Goal: Information Seeking & Learning: Learn about a topic

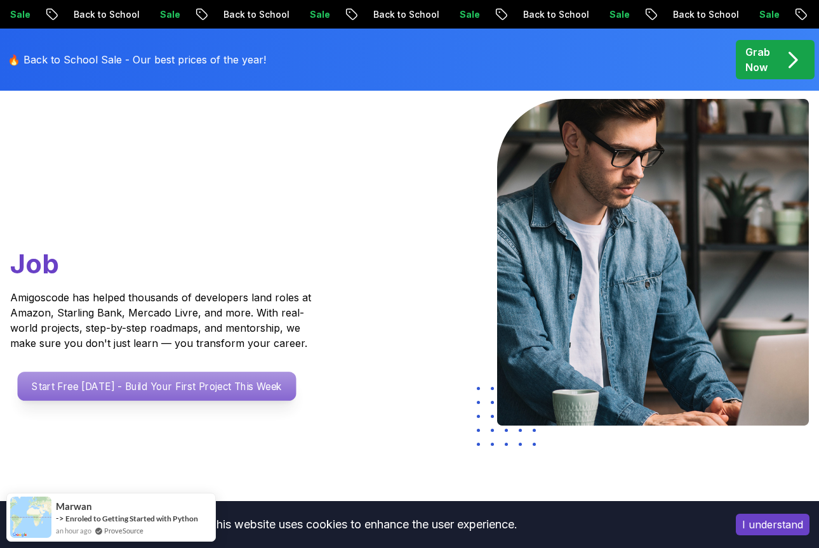
scroll to position [119, 0]
click at [267, 389] on p "Start Free [DATE] - Build Your First Project This Week" at bounding box center [157, 386] width 279 height 29
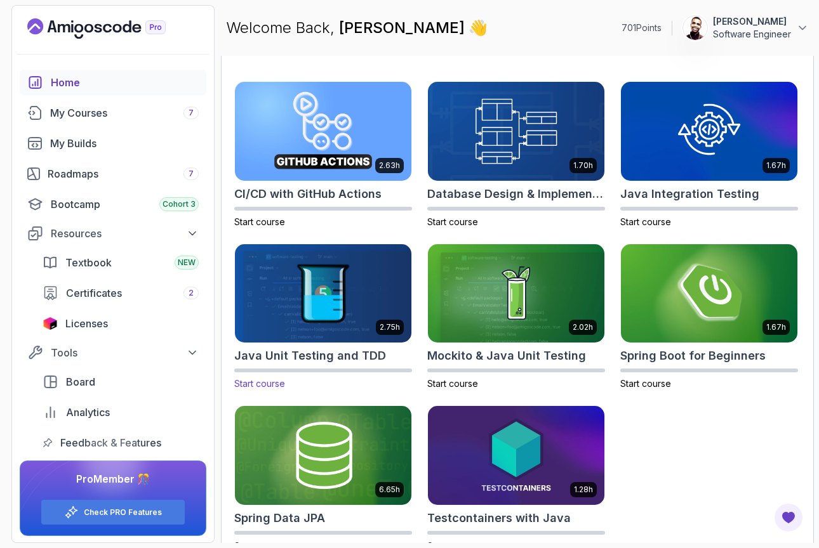
scroll to position [370, 0]
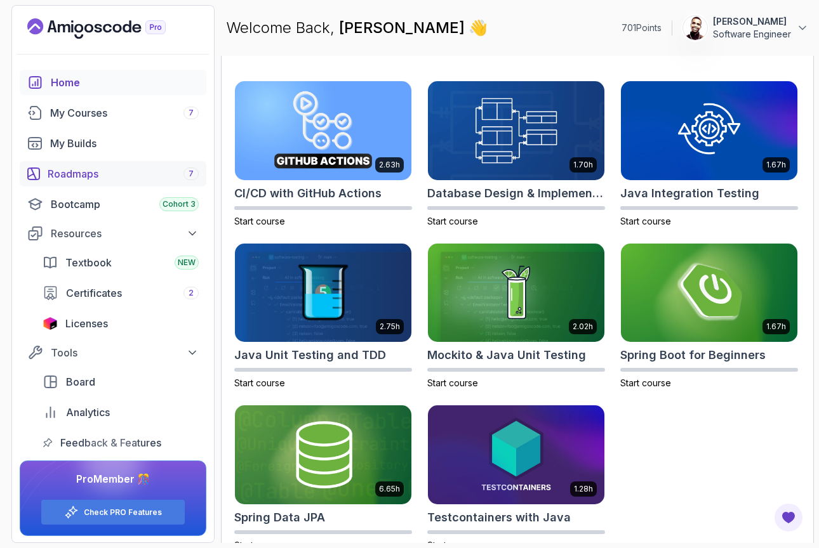
click at [123, 173] on div "Roadmaps 7" at bounding box center [123, 173] width 151 height 15
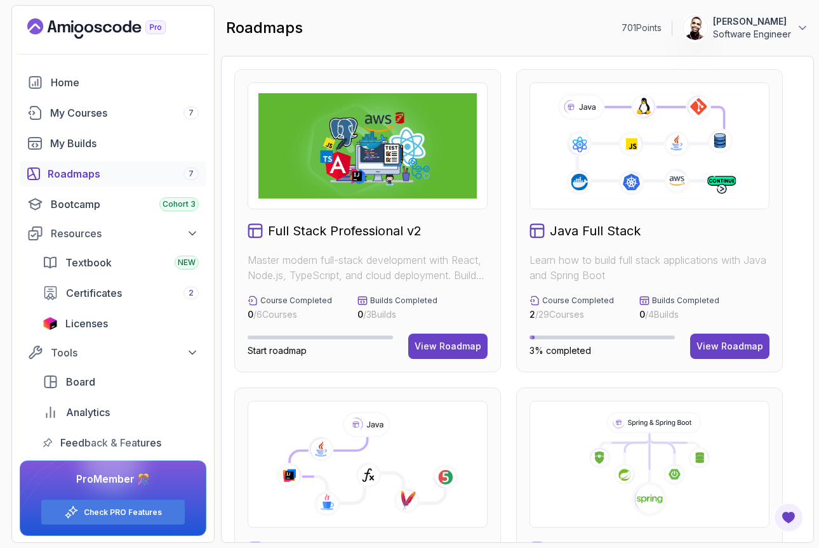
click at [439, 281] on p "Master modern full-stack development with React, Node.js, TypeScript, and cloud…" at bounding box center [368, 268] width 240 height 30
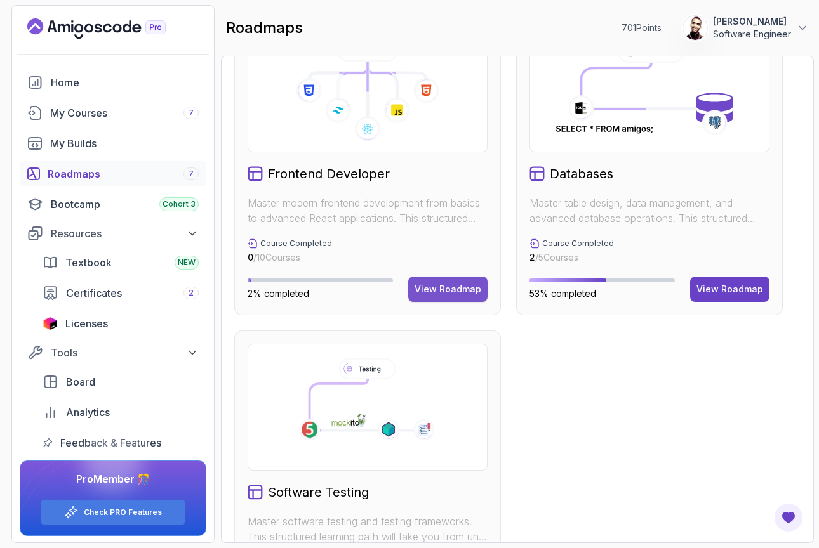
scroll to position [702, 0]
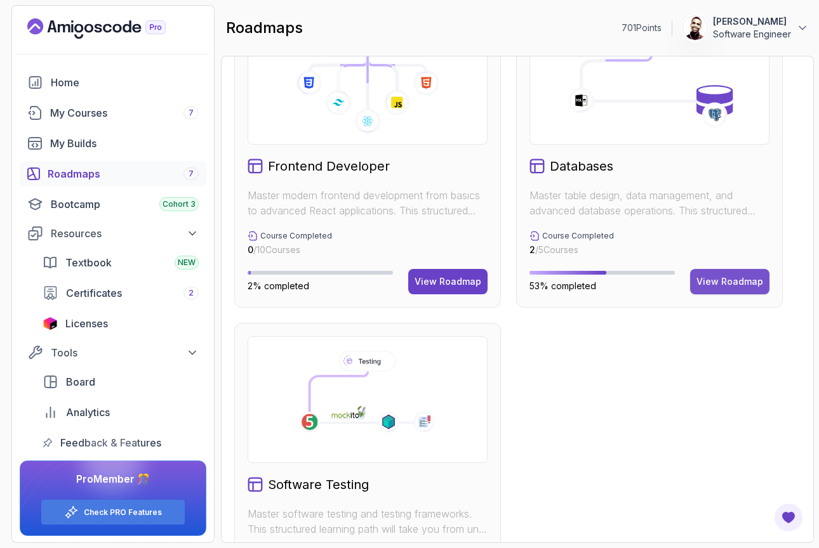
click at [716, 280] on div "View Roadmap" at bounding box center [729, 281] width 67 height 13
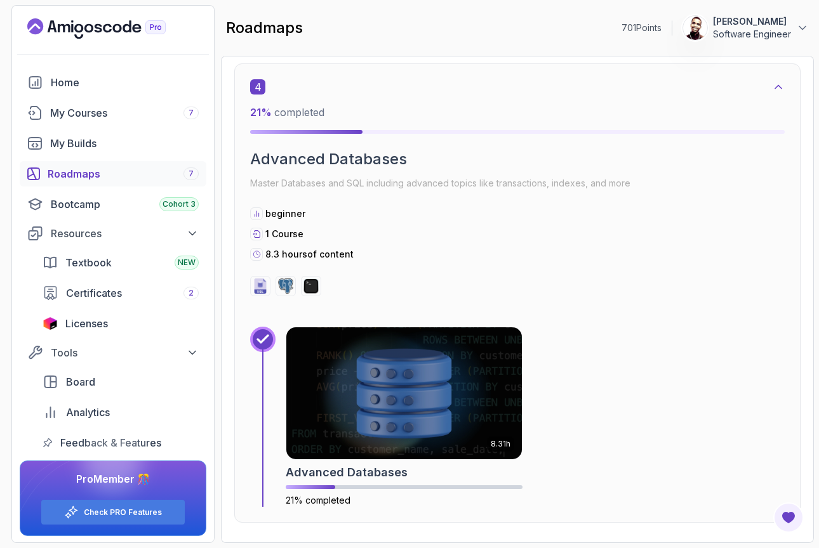
scroll to position [1782, 0]
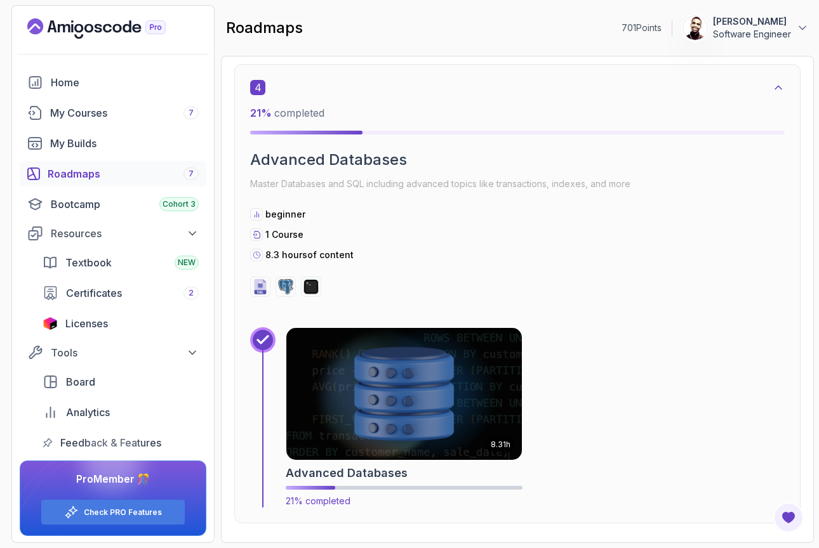
click at [477, 400] on img at bounding box center [405, 394] width 248 height 138
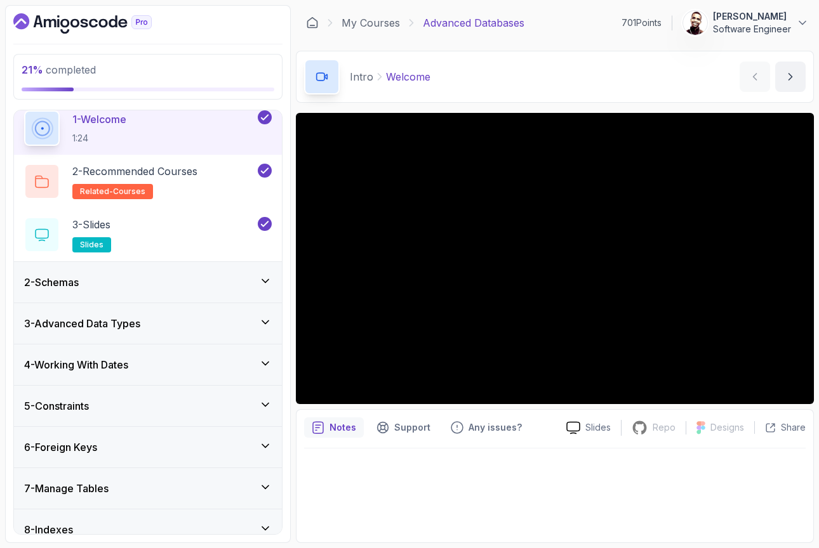
scroll to position [72, 0]
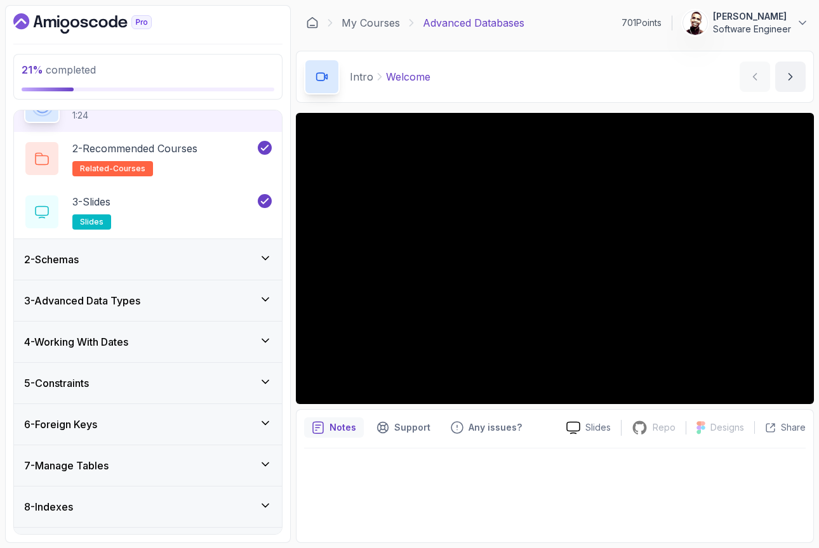
click at [182, 323] on div "4 - Working With Dates" at bounding box center [148, 342] width 268 height 41
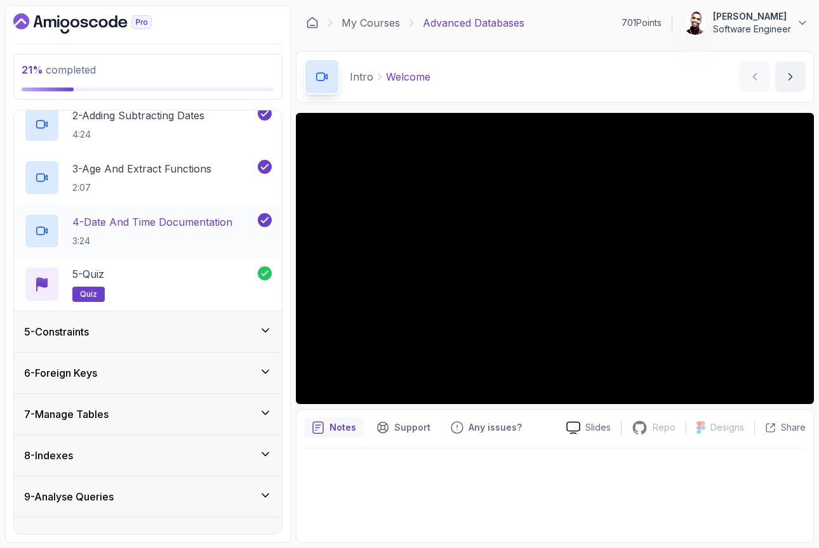
scroll to position [235, 0]
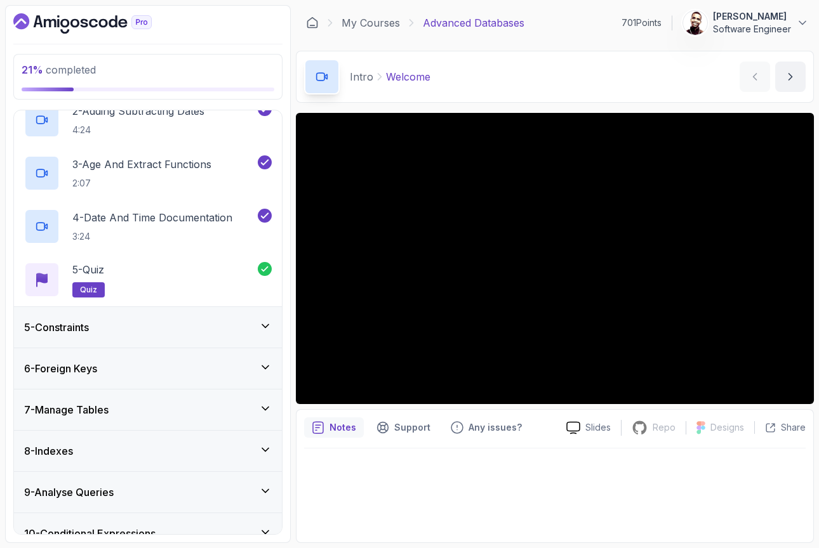
click at [199, 322] on div "5 - Constraints" at bounding box center [148, 327] width 248 height 15
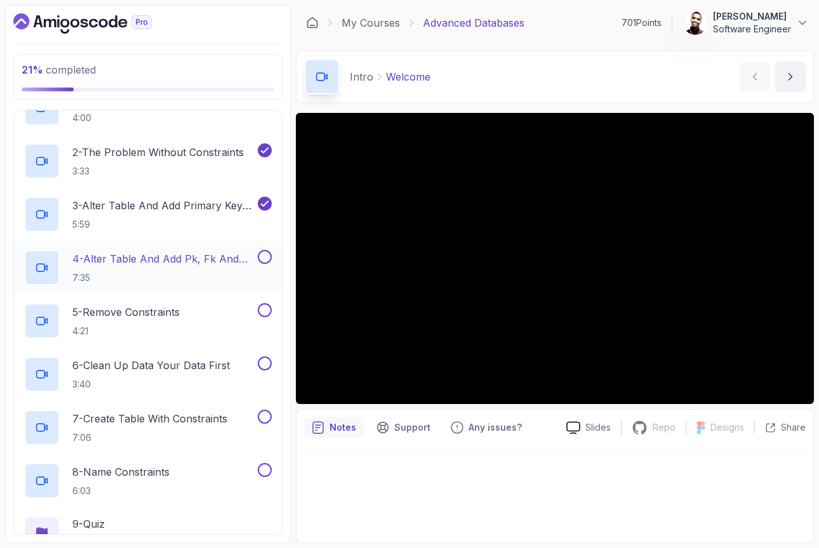
click at [176, 260] on p "4 - Alter Table And Add Pk, Fk And Check Constraints" at bounding box center [163, 258] width 183 height 15
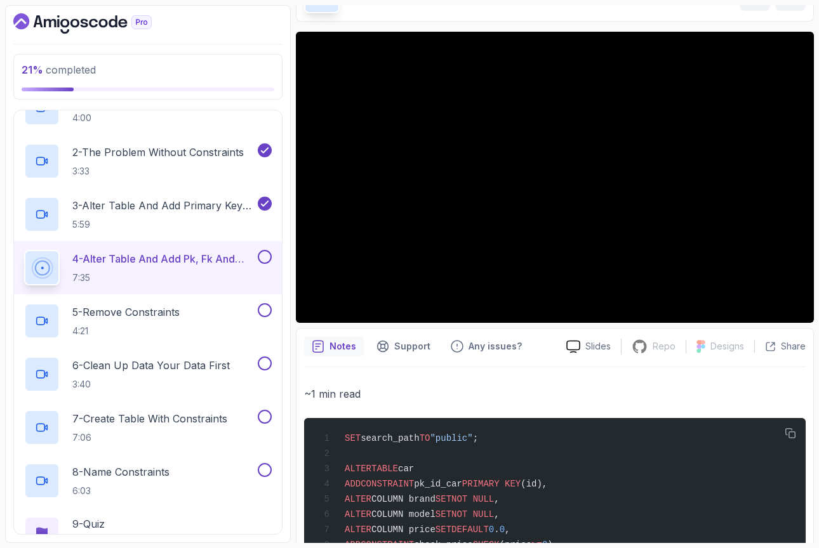
scroll to position [72, 0]
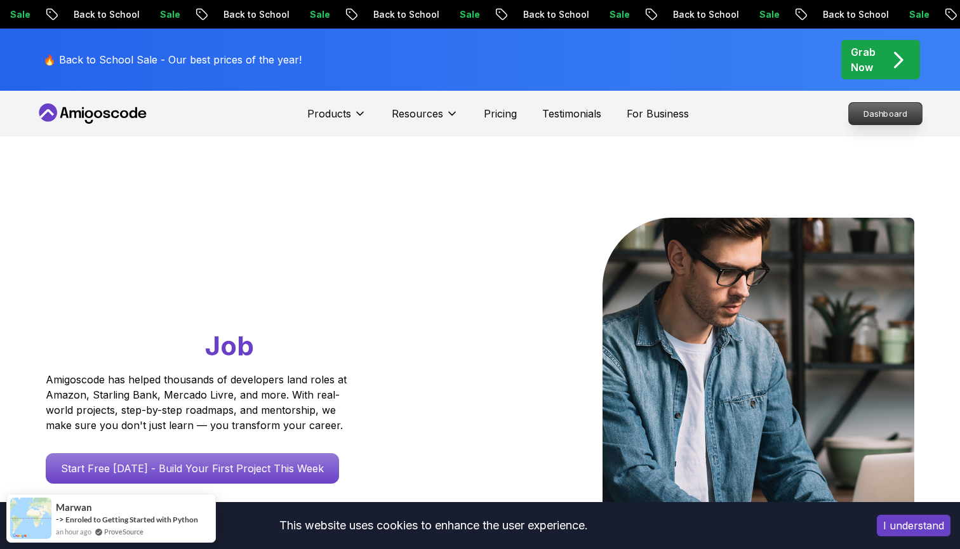
click at [818, 105] on p "Dashboard" at bounding box center [885, 114] width 73 height 22
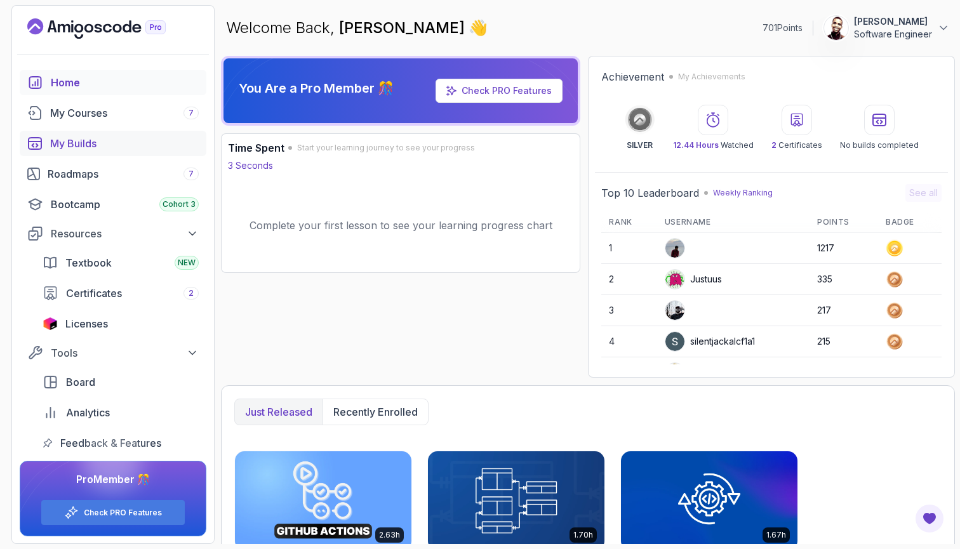
click at [171, 141] on div "My Builds" at bounding box center [124, 143] width 149 height 15
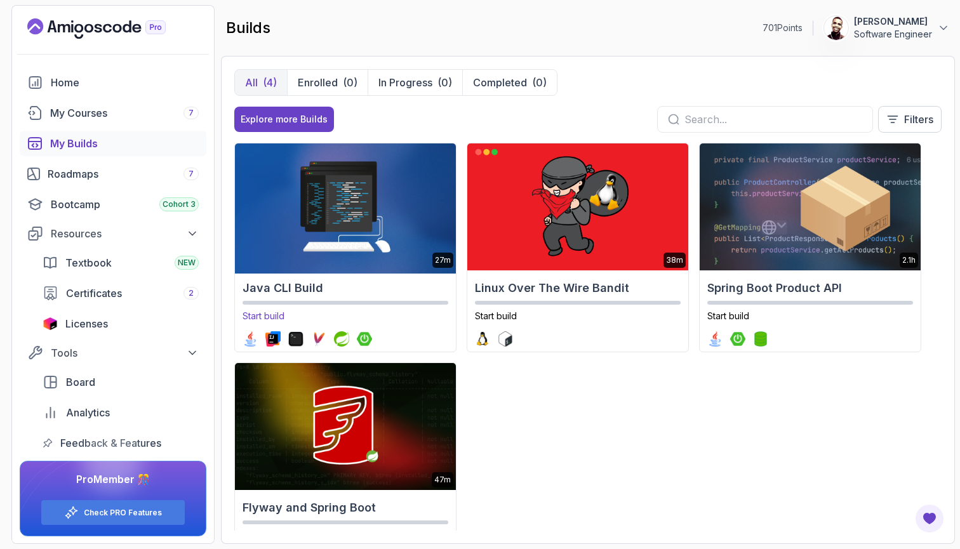
click at [311, 207] on img at bounding box center [345, 206] width 232 height 133
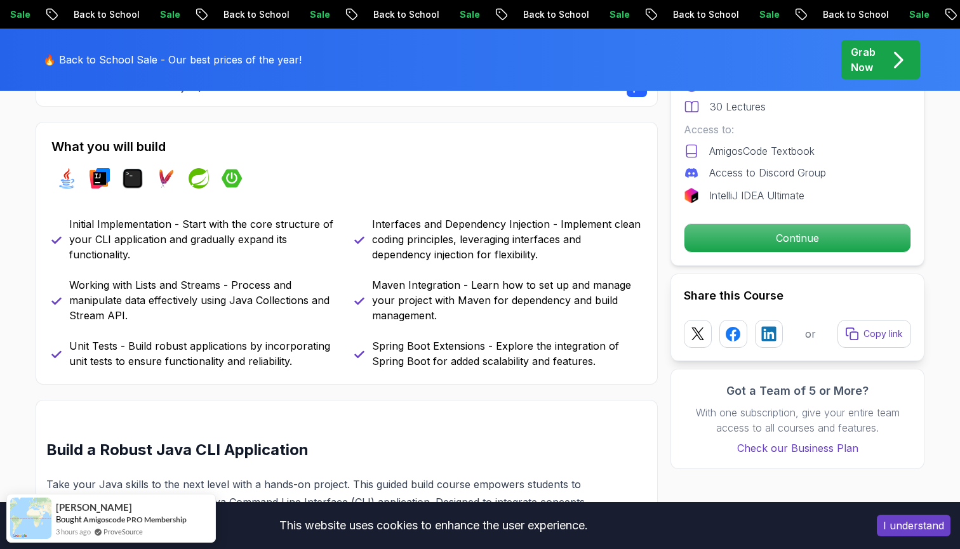
scroll to position [524, 0]
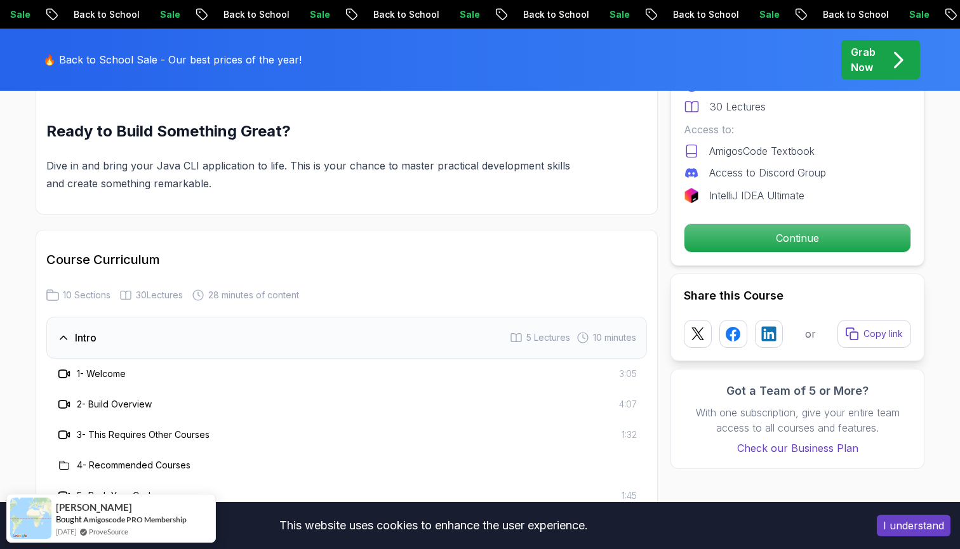
scroll to position [1453, 0]
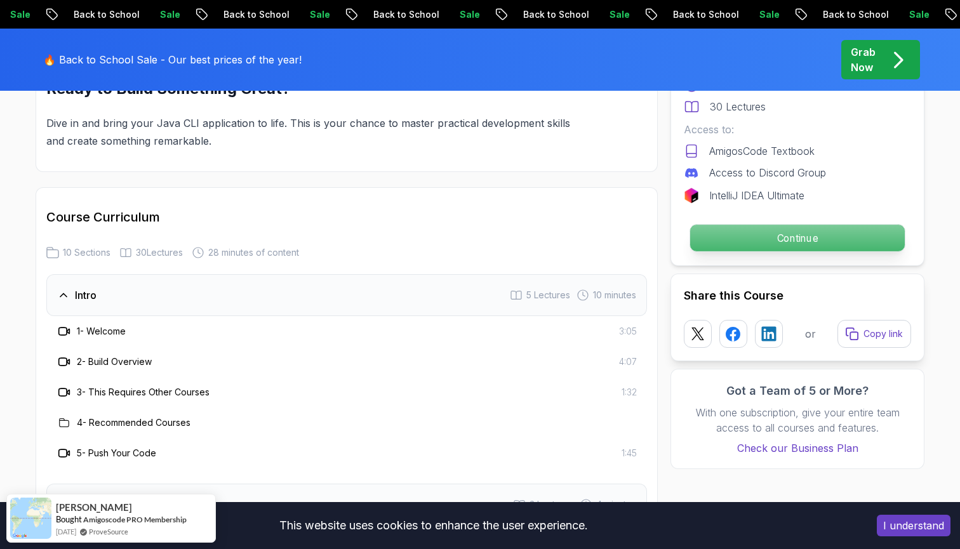
click at [818, 252] on div "Continue" at bounding box center [797, 237] width 227 height 29
click at [804, 240] on p "Continue" at bounding box center [797, 238] width 215 height 27
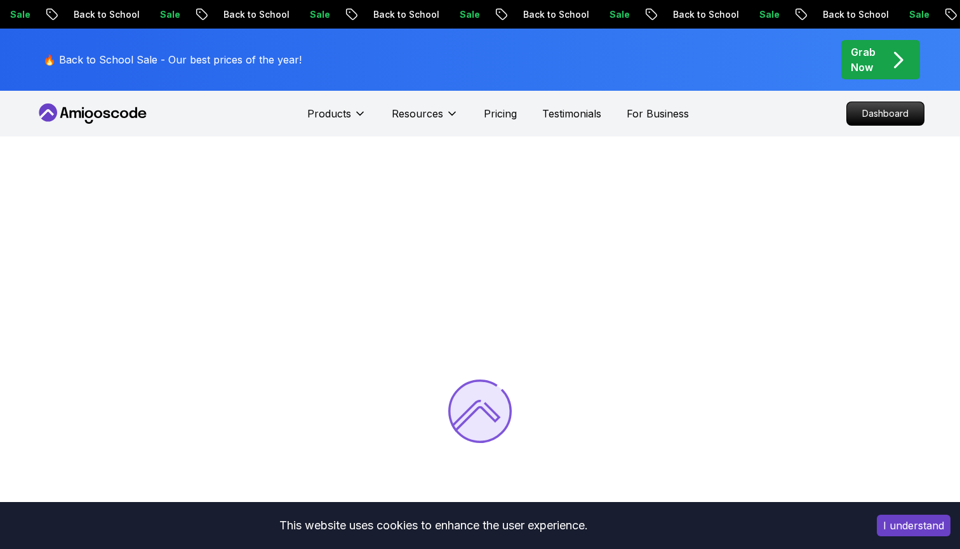
scroll to position [755, 0]
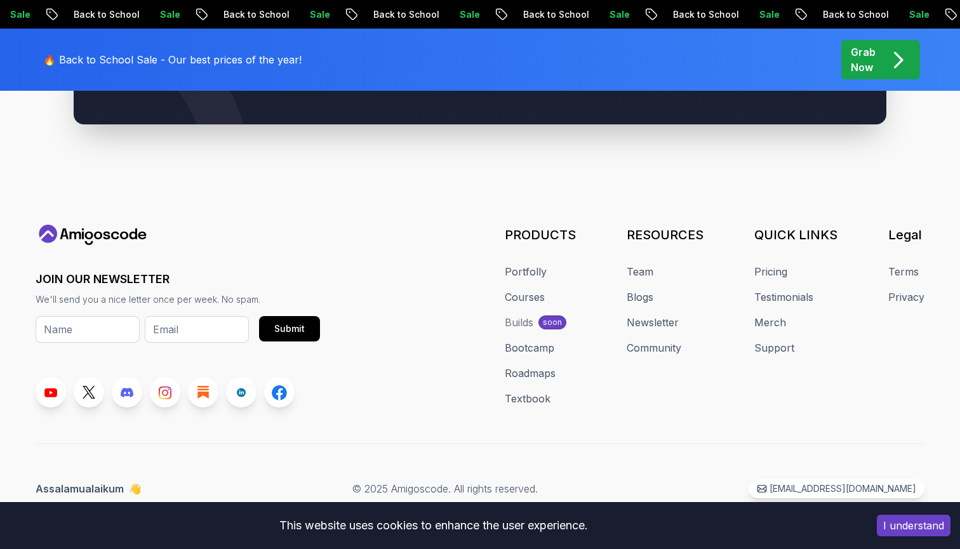
click at [428, 314] on div "JOIN OUR NEWSLETTER We'll send you a nice letter once per week. No spam. Submit…" at bounding box center [480, 316] width 889 height 183
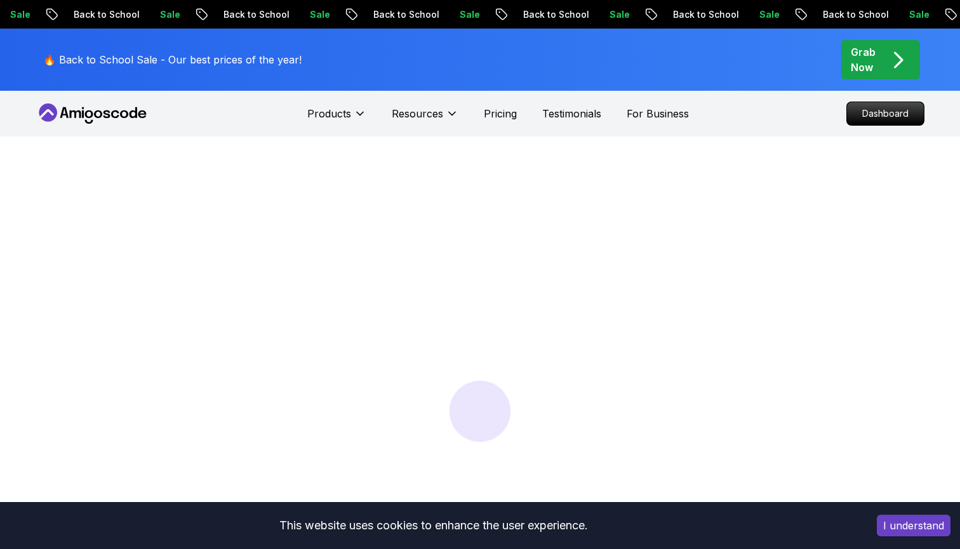
scroll to position [755, 0]
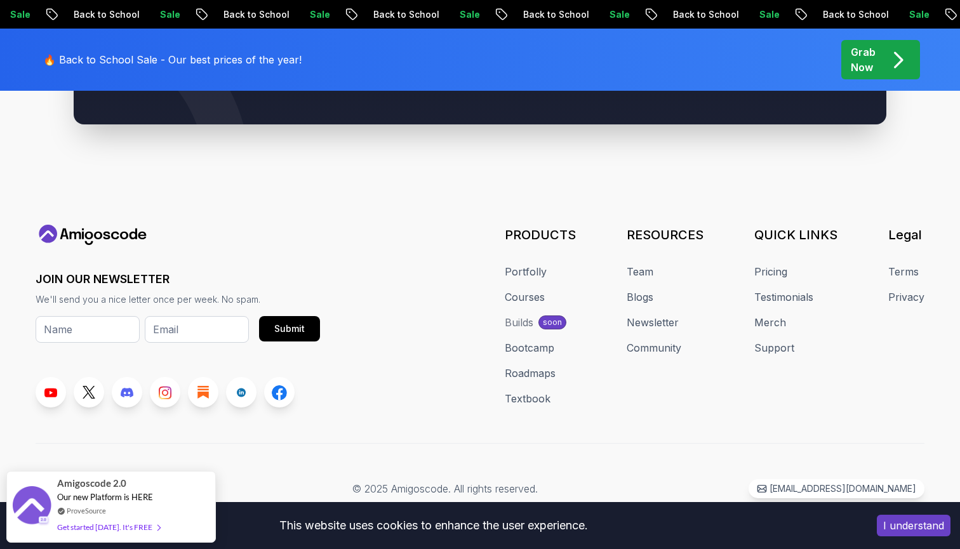
click at [274, 61] on p "🔥 Back to School Sale - Our best prices of the year!" at bounding box center [172, 59] width 258 height 15
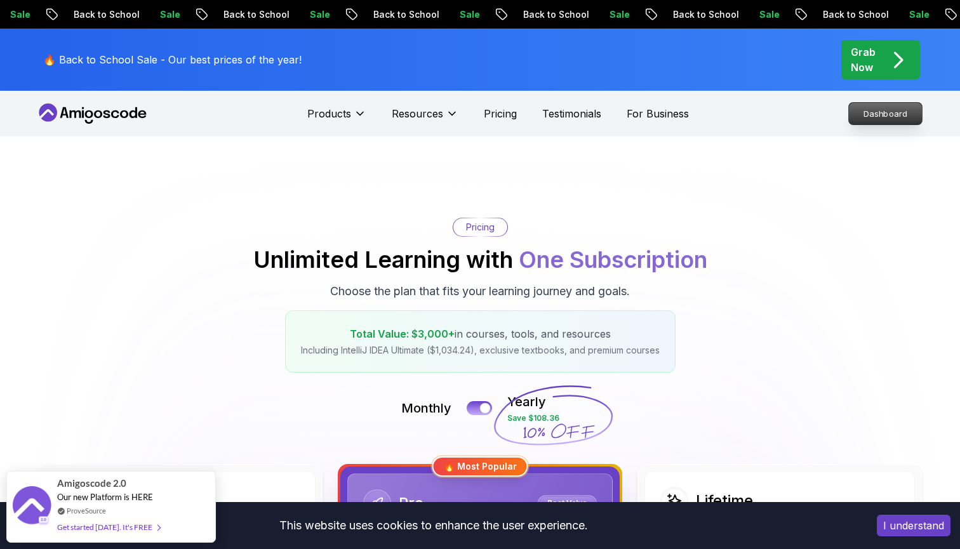
click at [818, 105] on p "Dashboard" at bounding box center [885, 114] width 73 height 22
click at [818, 119] on p "Dashboard" at bounding box center [885, 114] width 73 height 22
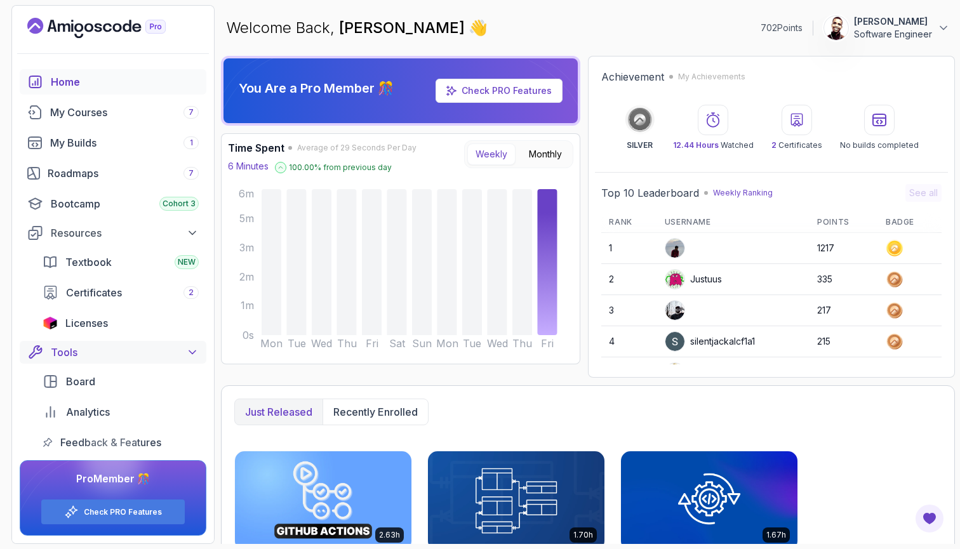
scroll to position [1, 0]
click at [164, 124] on link "My Courses 7" at bounding box center [113, 112] width 187 height 25
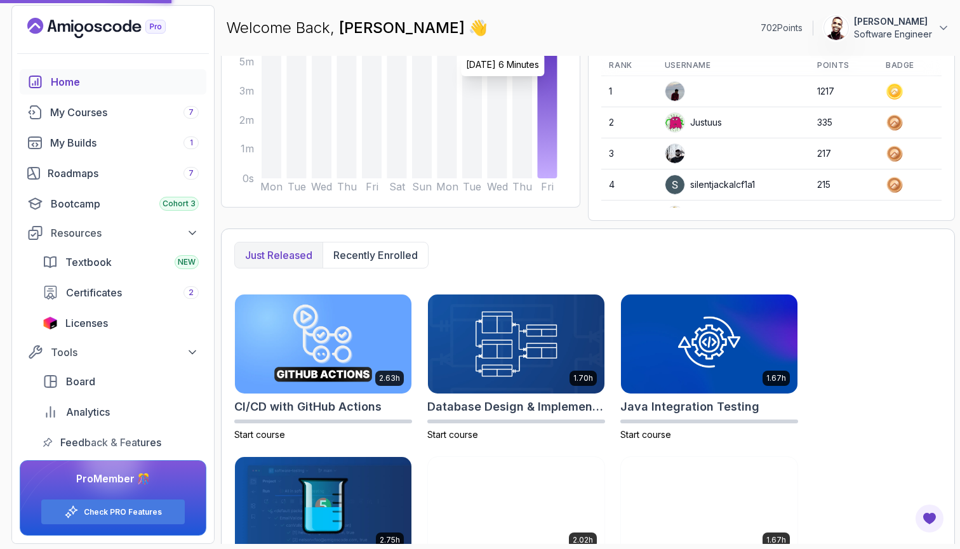
scroll to position [224, 0]
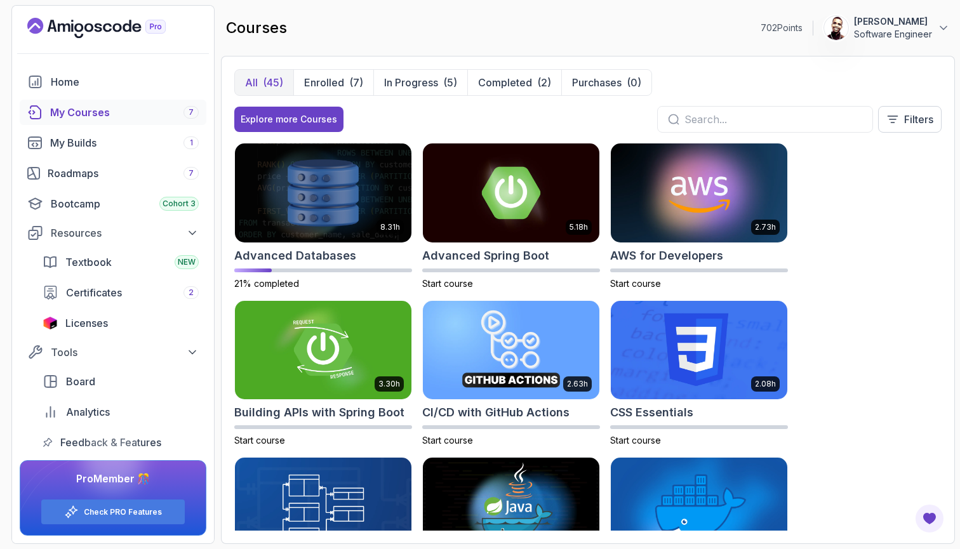
click at [747, 122] on input "text" at bounding box center [773, 119] width 178 height 15
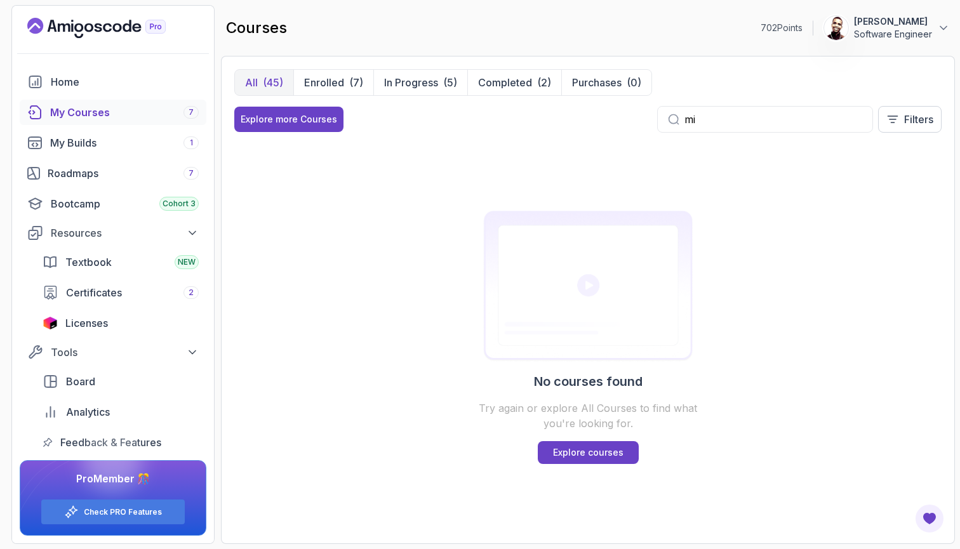
type input "m"
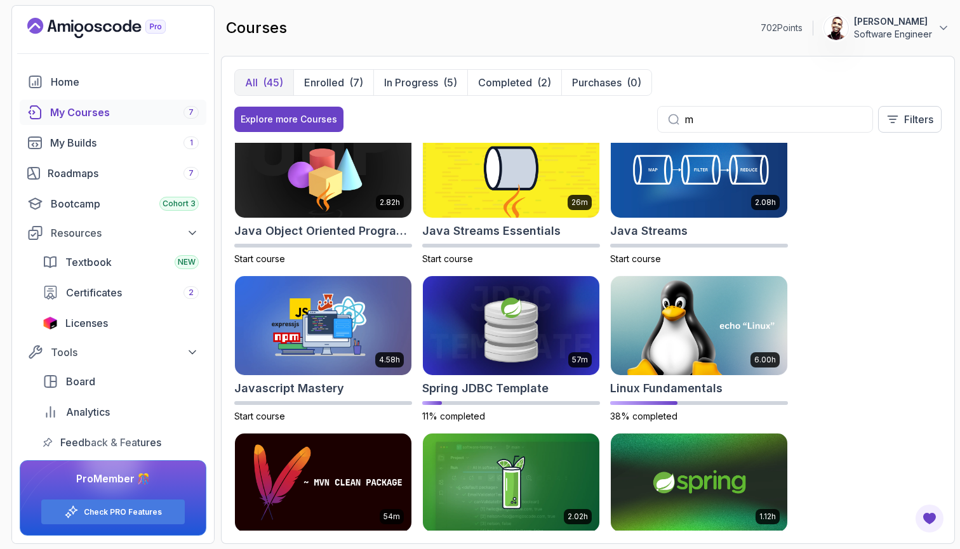
scroll to position [144, 0]
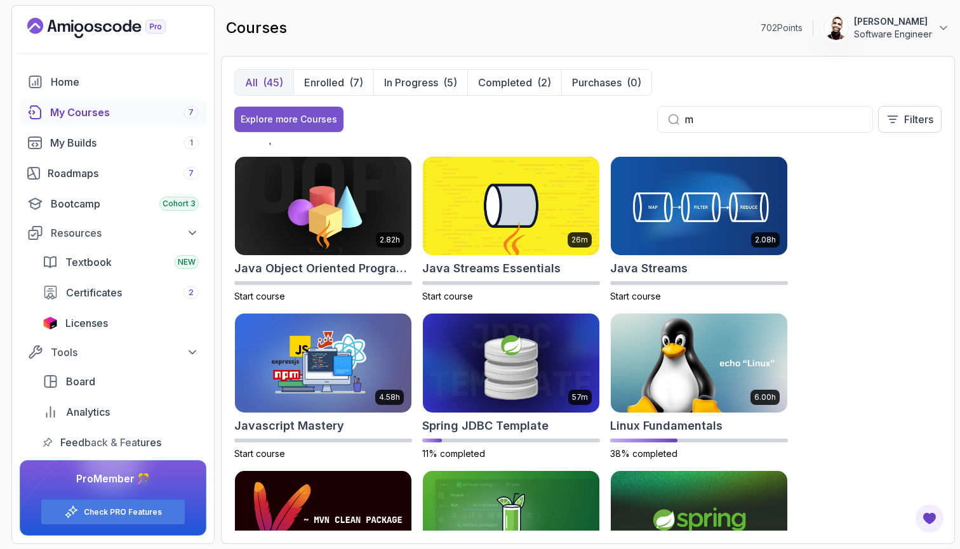
click at [308, 121] on div "Explore more Courses" at bounding box center [289, 119] width 96 height 13
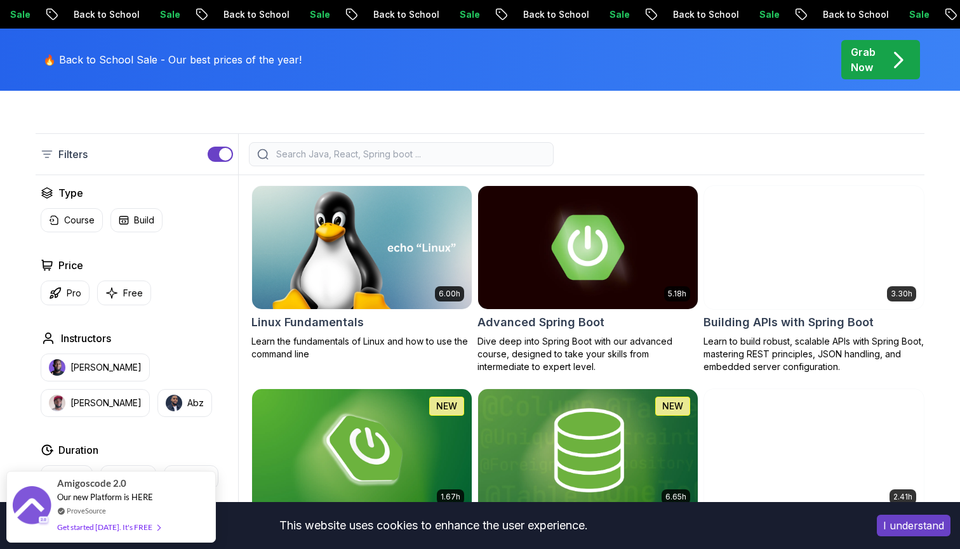
scroll to position [173, 0]
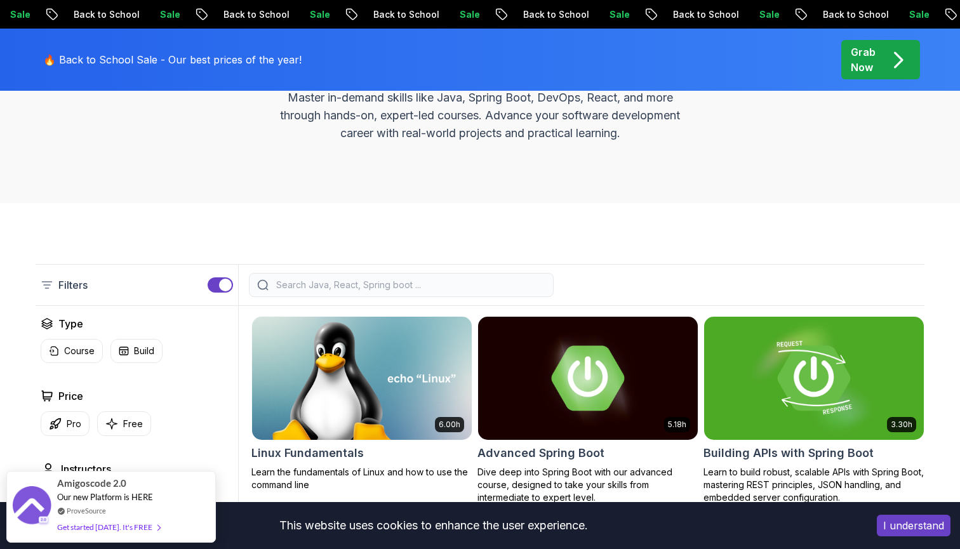
click at [392, 289] on input "search" at bounding box center [410, 285] width 272 height 13
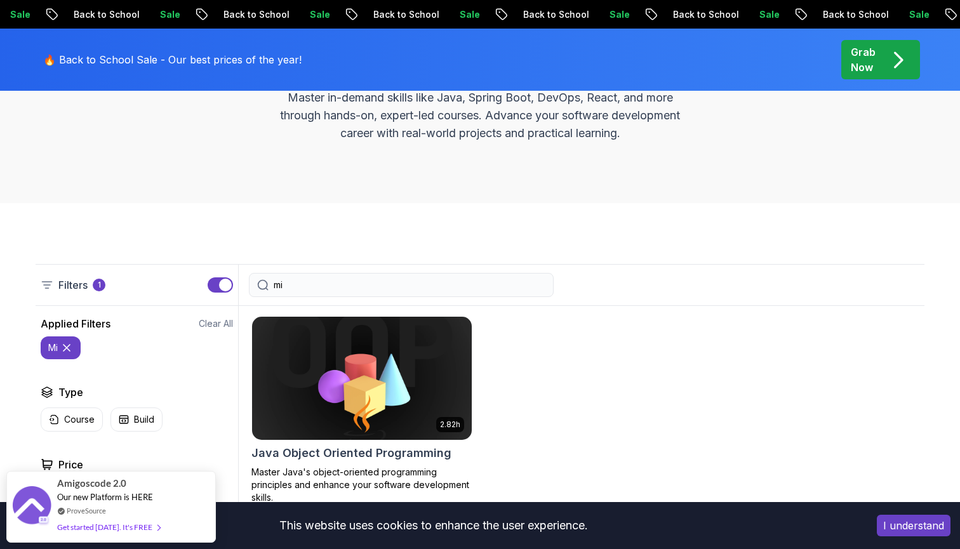
type input "m"
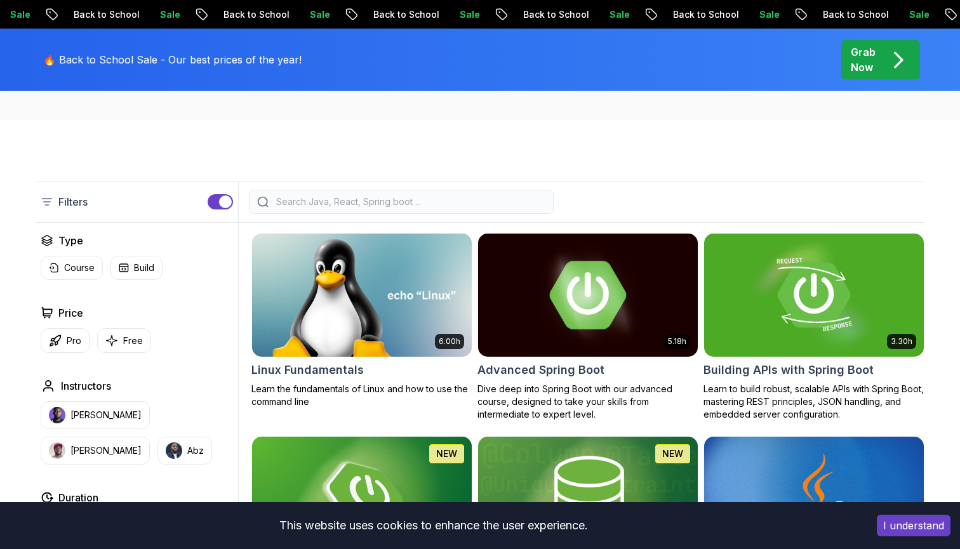
scroll to position [256, 0]
